Goal: Find specific page/section: Find specific page/section

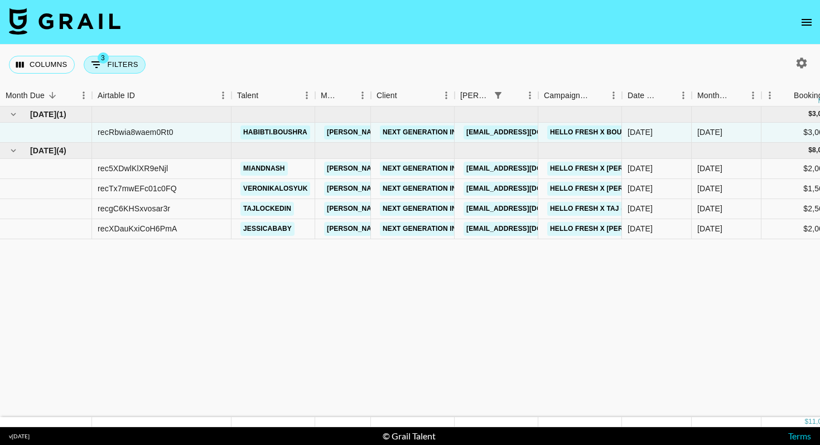
click at [110, 71] on button "3 Filters" at bounding box center [115, 65] width 62 height 18
select select "status"
select select "isNotAnyOf"
select select "status"
select select "approved"
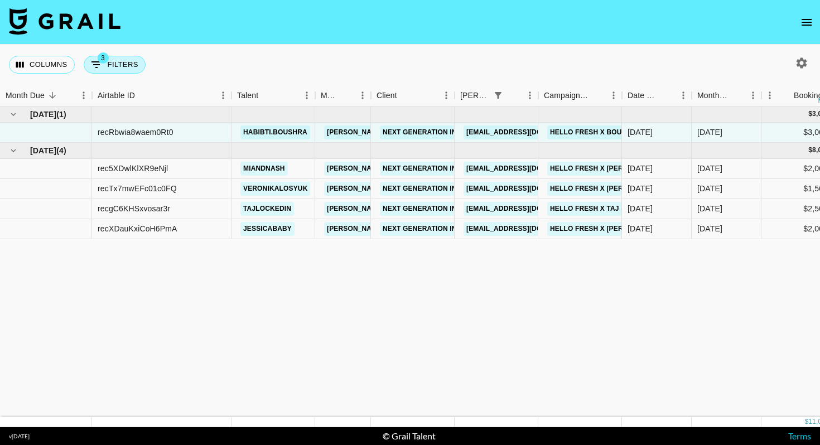
select select "bookerId"
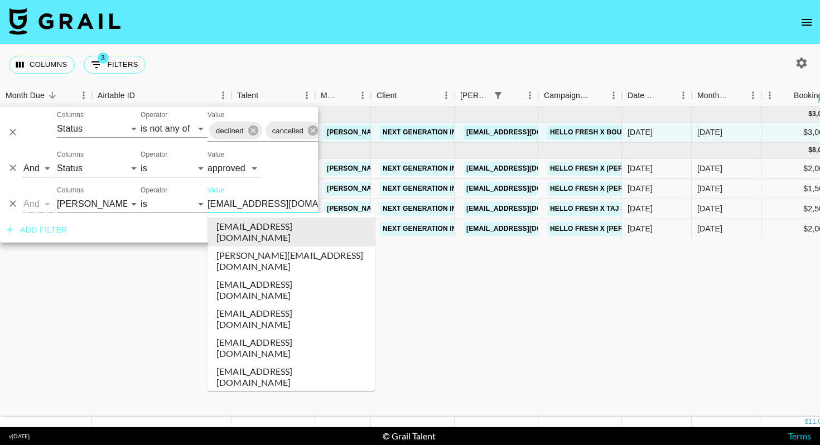
click at [232, 203] on input "[EMAIL_ADDRESS][DOMAIN_NAME]" at bounding box center [275, 203] width 136 height 17
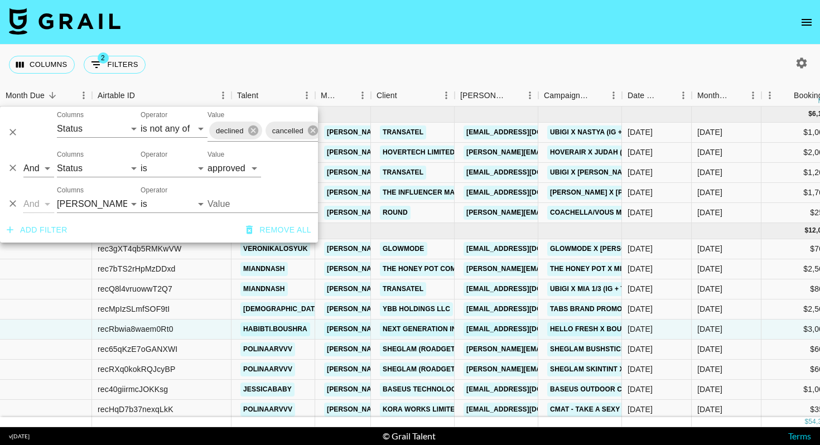
click at [410, 60] on div "Columns 2 Filters + Booking" at bounding box center [410, 65] width 820 height 40
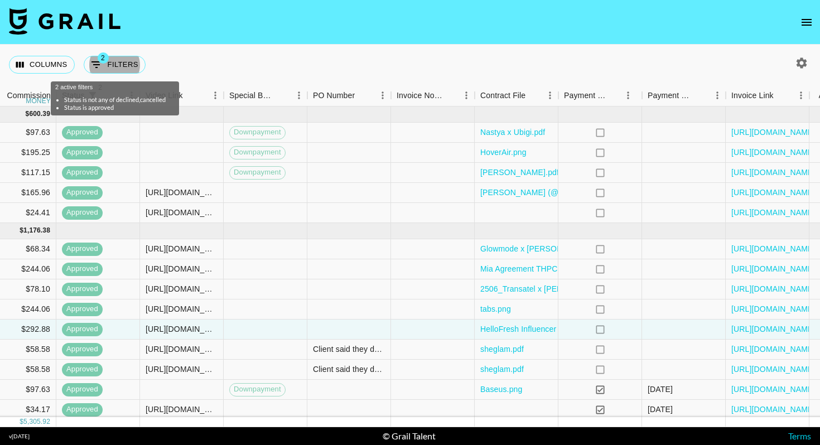
scroll to position [0, 906]
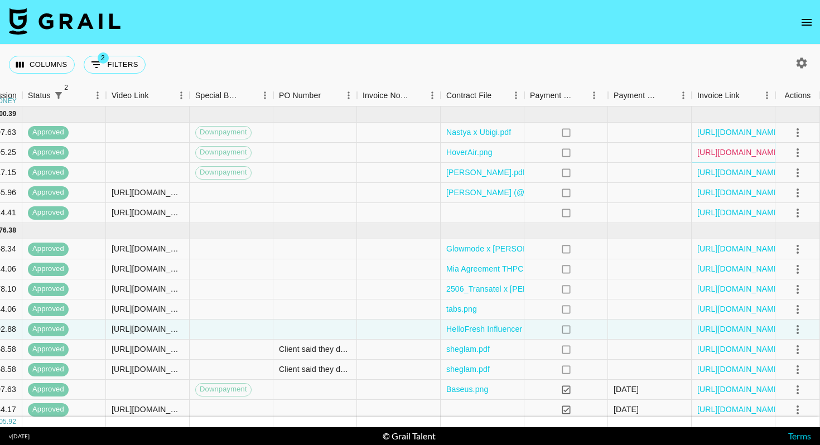
click at [724, 148] on link "[URL][DOMAIN_NAME]" at bounding box center [739, 152] width 84 height 11
